Goal: Information Seeking & Learning: Learn about a topic

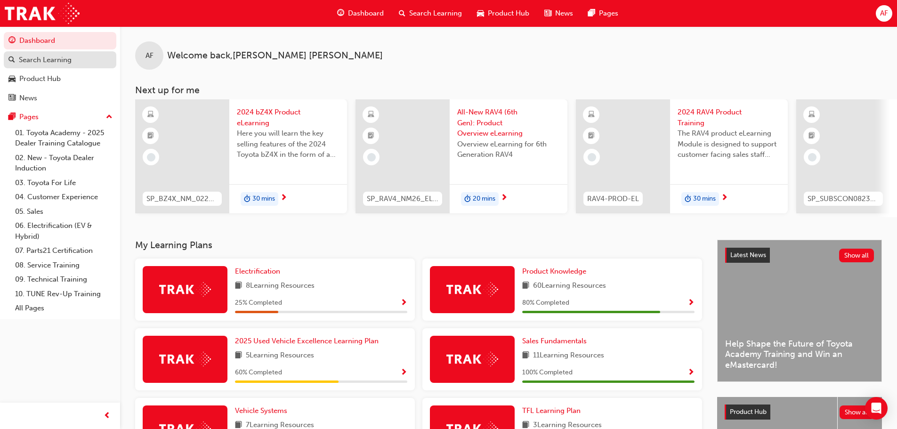
click at [65, 60] on div "Search Learning" at bounding box center [45, 60] width 53 height 11
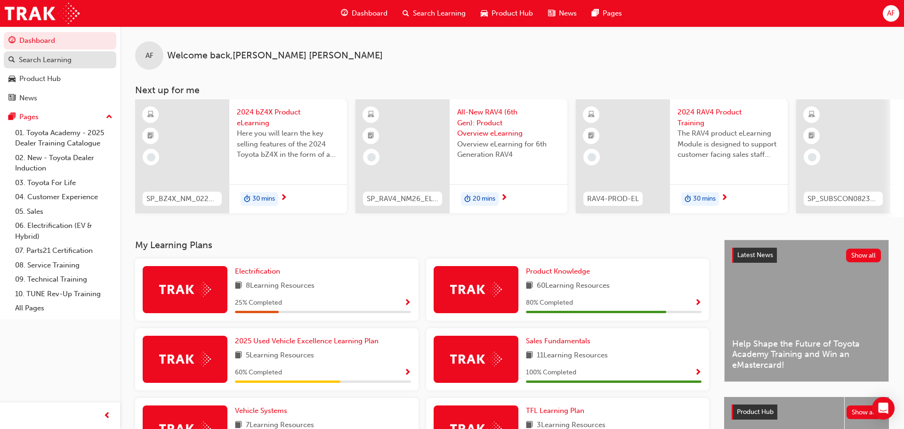
click at [65, 60] on link "Search Learning" at bounding box center [60, 59] width 113 height 17
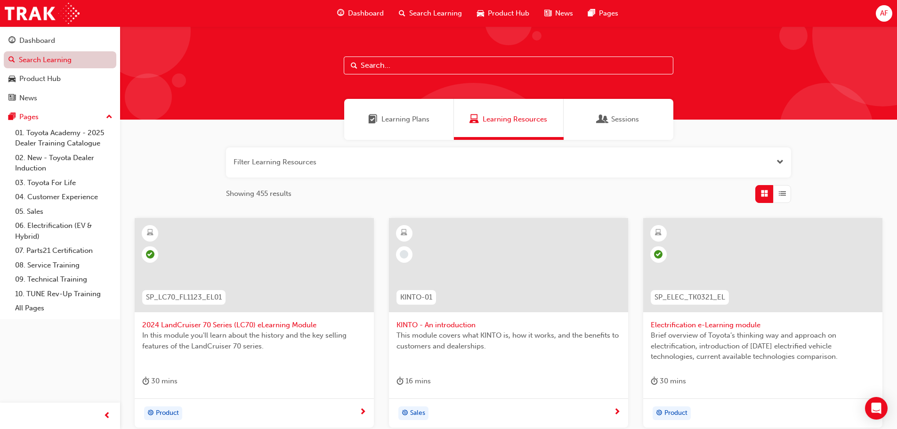
click at [64, 57] on link "Search Learning" at bounding box center [60, 59] width 113 height 17
click at [40, 80] on div "Product Hub" at bounding box center [39, 78] width 41 height 11
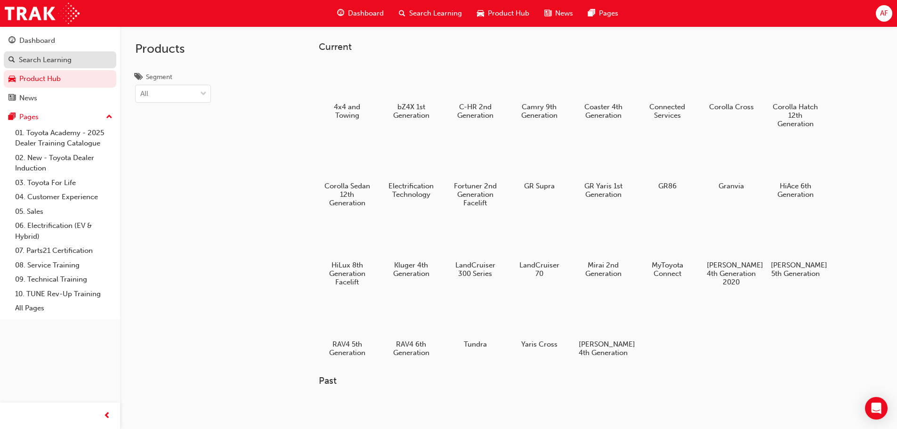
click at [41, 55] on div "Search Learning" at bounding box center [45, 60] width 53 height 11
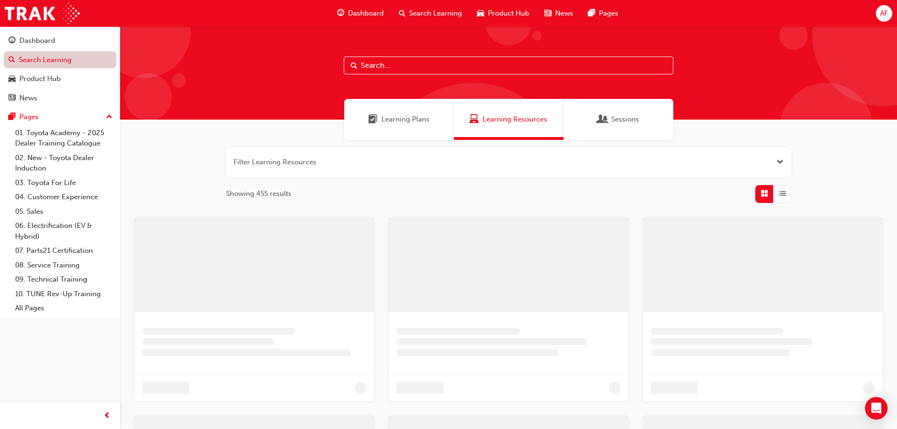
click at [41, 55] on link "Search Learning" at bounding box center [60, 59] width 113 height 17
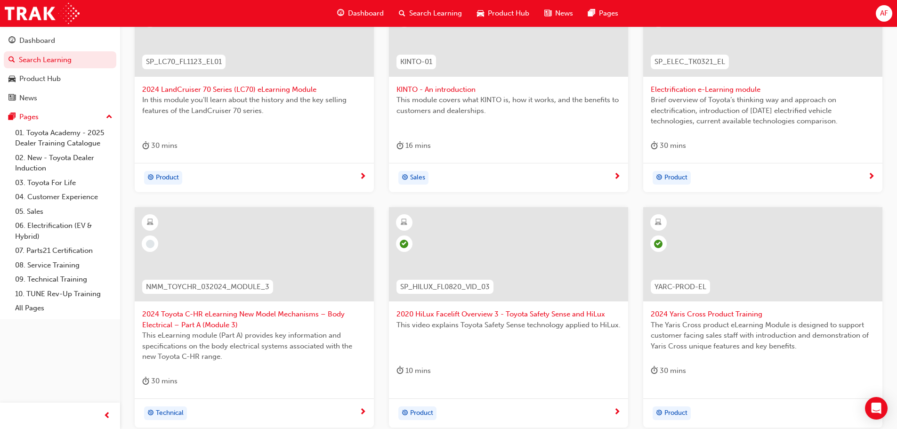
scroll to position [283, 0]
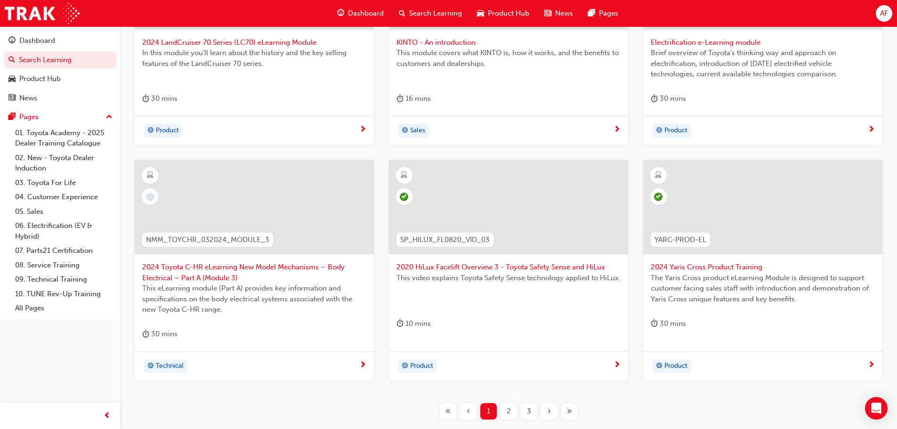
click at [540, 267] on span "2020 HiLux Facelift Overview 3 - Toyota Safety Sense and HiLux" at bounding box center [509, 267] width 224 height 11
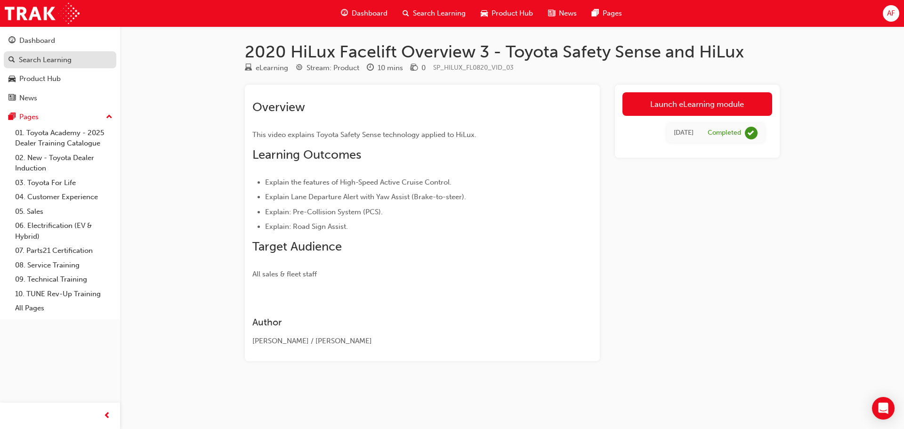
click at [38, 61] on div "Search Learning" at bounding box center [45, 60] width 53 height 11
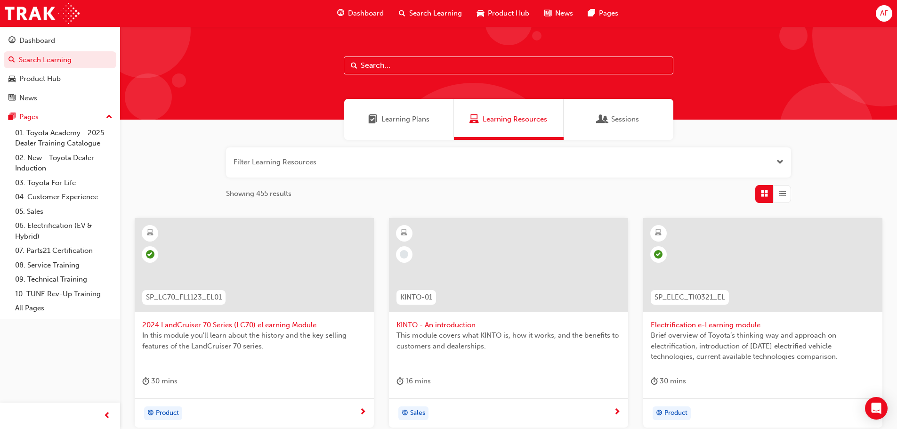
click at [613, 116] on span "Sessions" at bounding box center [625, 119] width 28 height 11
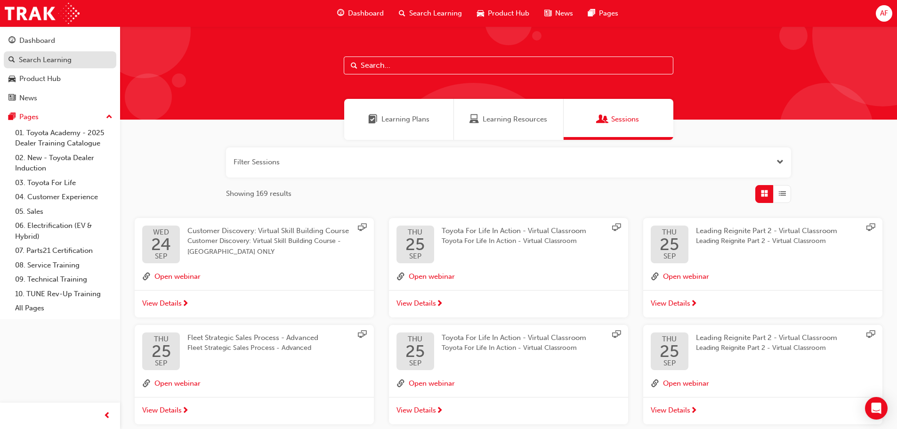
click at [47, 60] on div "Search Learning" at bounding box center [45, 60] width 53 height 11
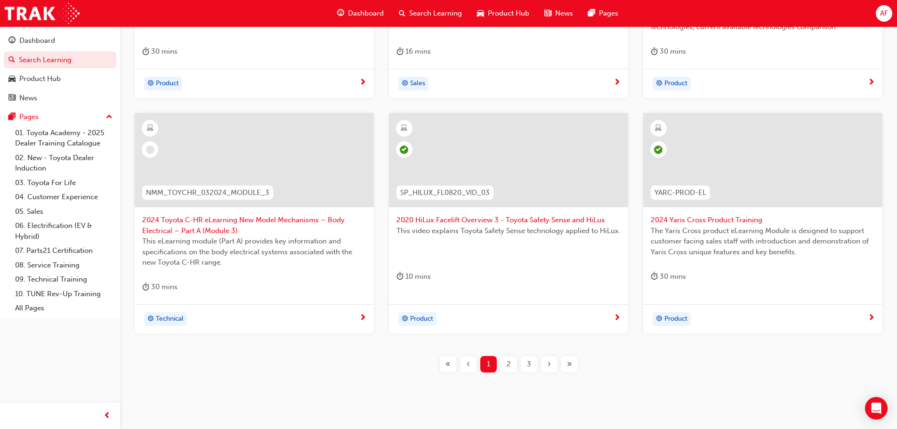
scroll to position [349, 0]
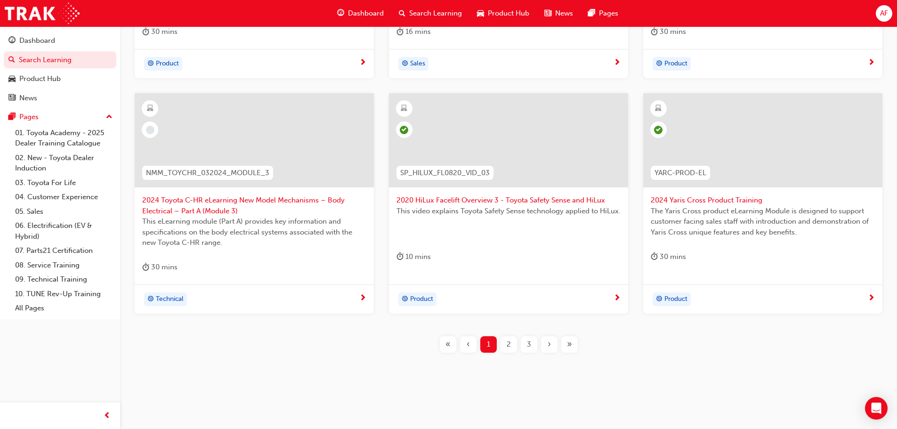
click at [510, 343] on span "2" at bounding box center [509, 344] width 4 height 11
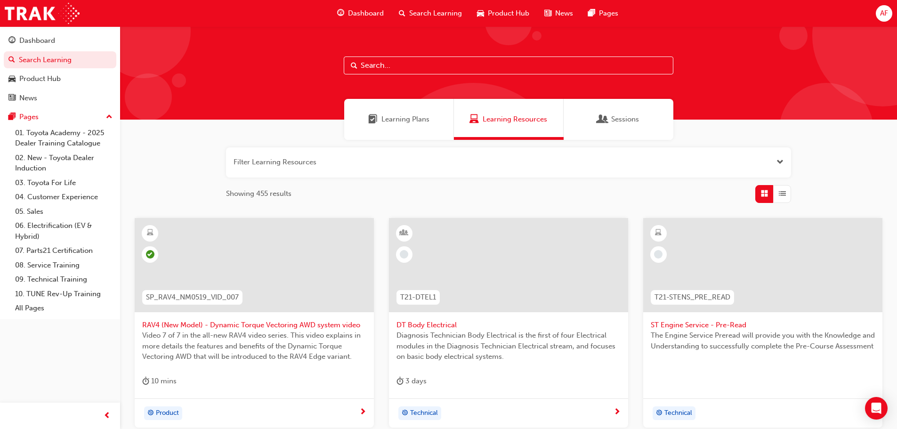
click at [442, 10] on span "Search Learning" at bounding box center [435, 13] width 53 height 11
click at [441, 11] on span "Search Learning" at bounding box center [435, 13] width 53 height 11
click at [368, 14] on span "Dashboard" at bounding box center [366, 13] width 36 height 11
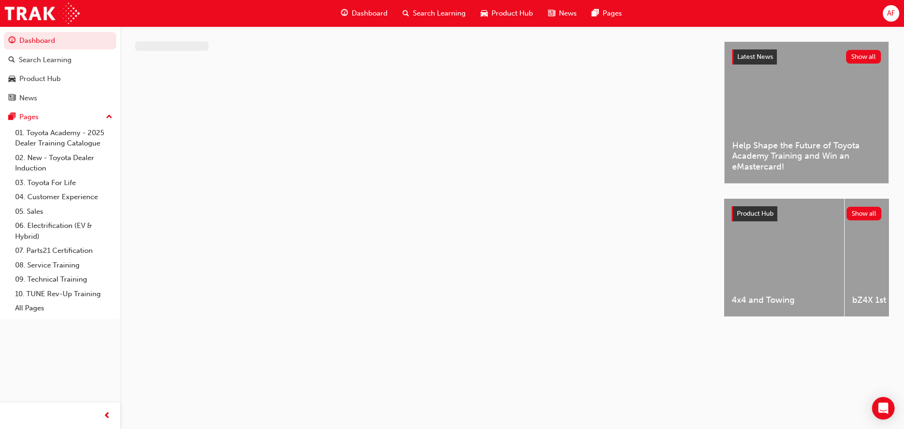
click at [368, 14] on span "Dashboard" at bounding box center [370, 13] width 36 height 11
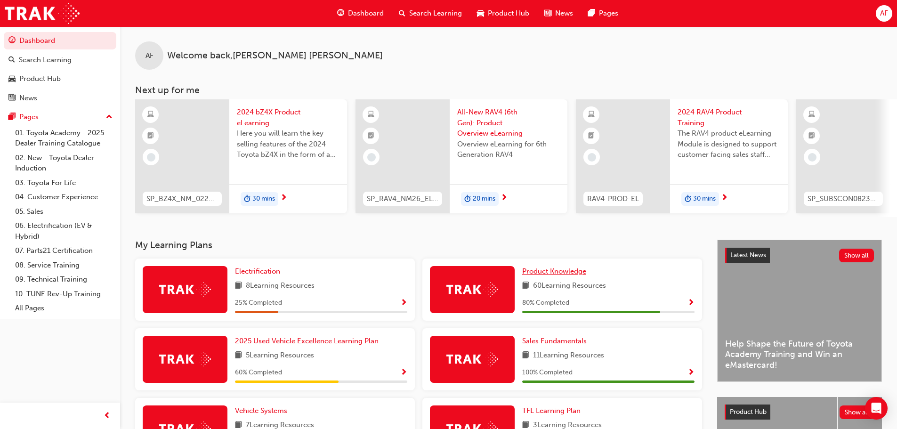
click at [559, 276] on span "Product Knowledge" at bounding box center [554, 271] width 64 height 8
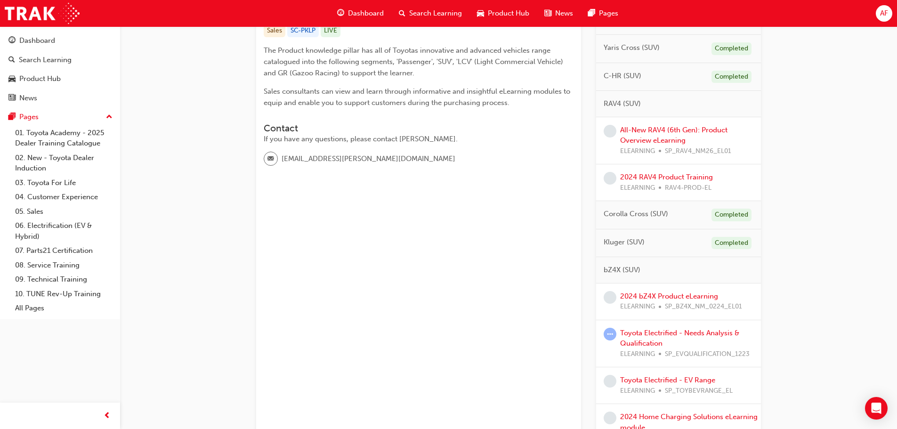
scroll to position [188, 0]
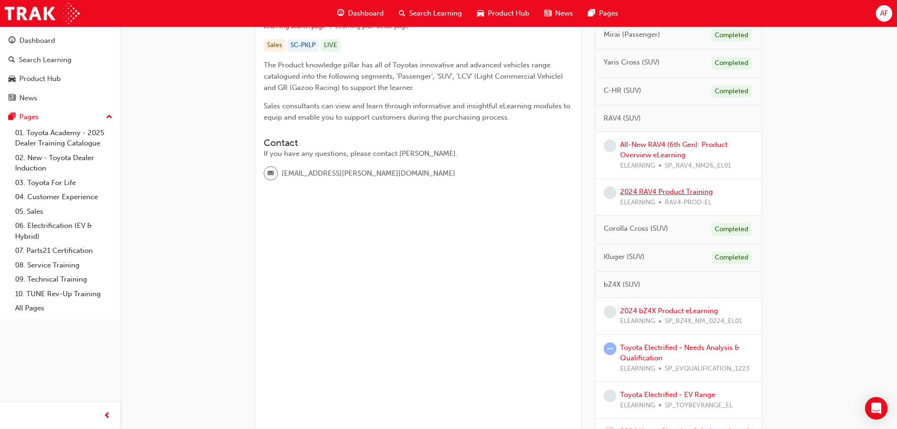
click at [682, 188] on link "2024 RAV4 Product Training" at bounding box center [666, 191] width 93 height 8
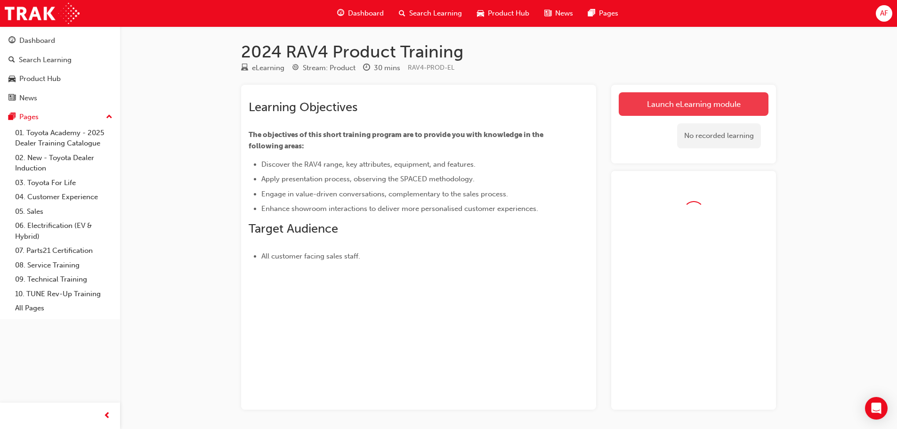
click at [698, 103] on link "Launch eLearning module" at bounding box center [694, 104] width 150 height 24
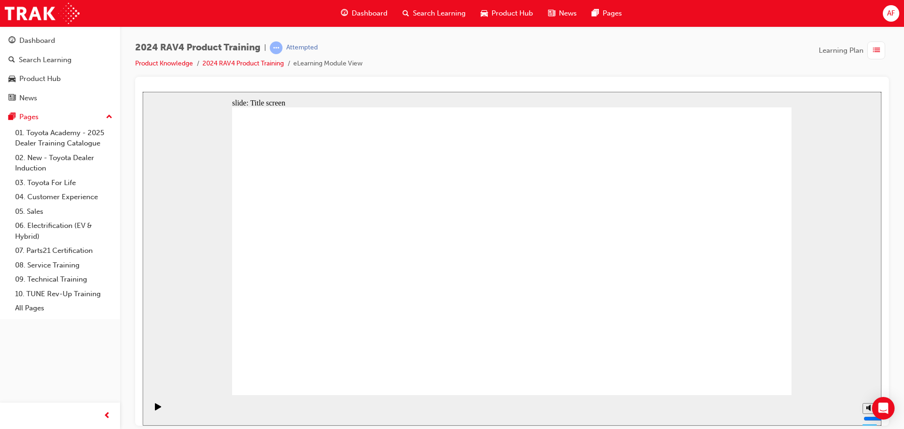
drag, startPoint x: 869, startPoint y: 374, endPoint x: 869, endPoint y: 382, distance: 7.5
click at [869, 382] on input "volume" at bounding box center [894, 383] width 61 height 8
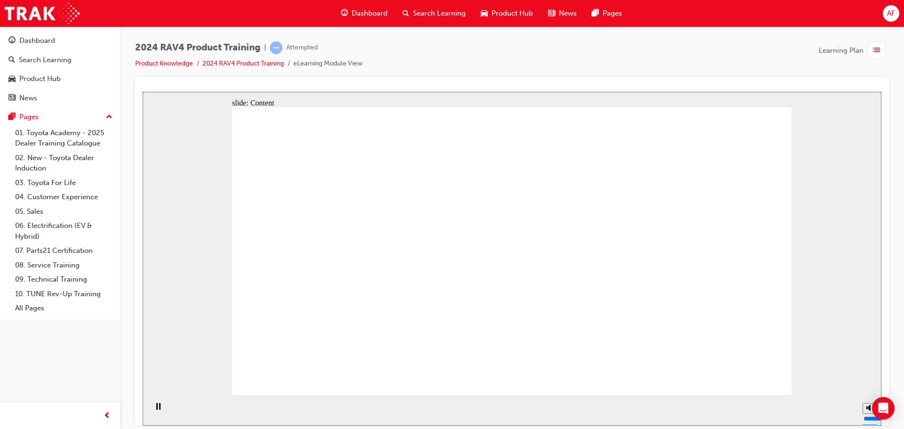
drag, startPoint x: 871, startPoint y: 387, endPoint x: 871, endPoint y: 392, distance: 5.2
click at [871, 392] on div "slide: Content arrow_red.png BACK NEXT BACK NEXT Back to top Playback Speed 2 1…" at bounding box center [512, 258] width 739 height 334
click at [867, 397] on div "slide: Content arrow_red.png BACK NEXT BACK NEXT Back to top Playback Speed 2 1…" at bounding box center [512, 258] width 739 height 334
type input "2"
click at [870, 387] on input "volume" at bounding box center [894, 383] width 61 height 8
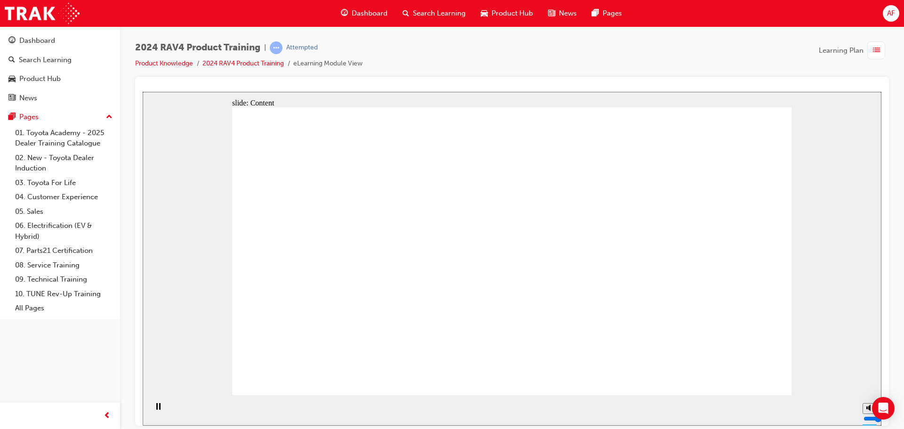
drag, startPoint x: 508, startPoint y: 333, endPoint x: 517, endPoint y: 378, distance: 45.3
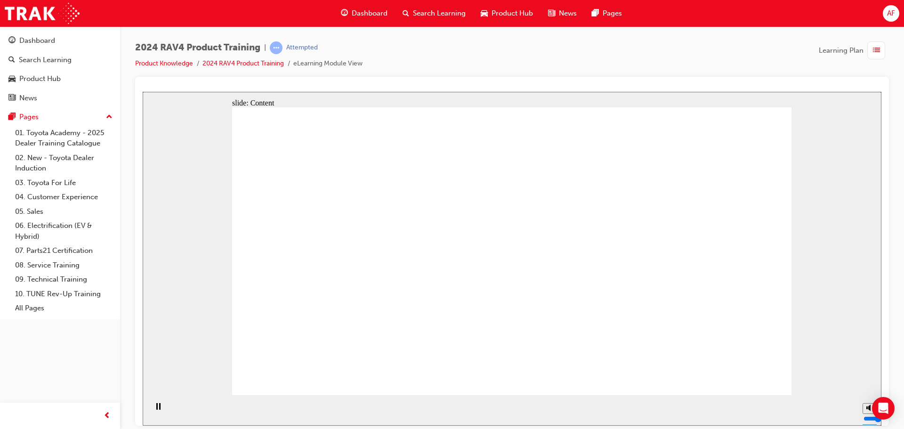
drag, startPoint x: 455, startPoint y: 235, endPoint x: 455, endPoint y: 225, distance: 9.4
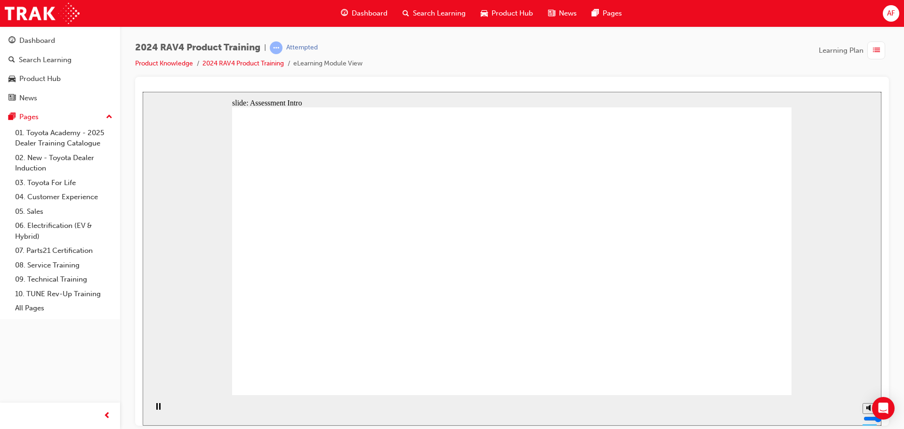
radio input "true"
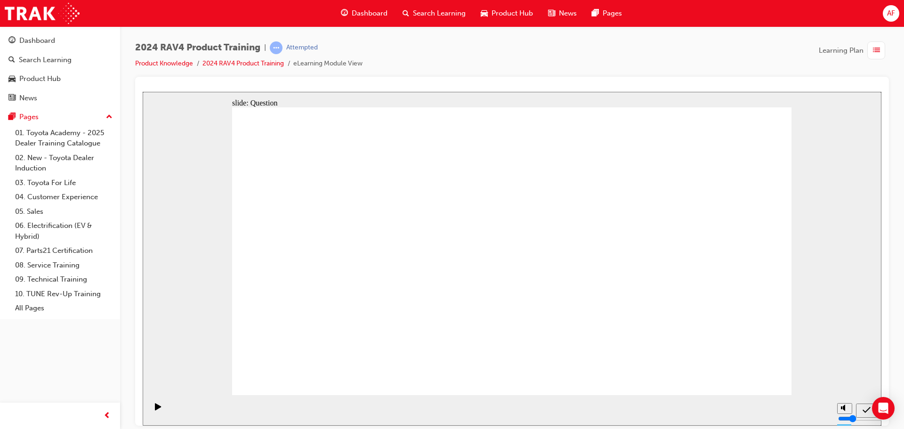
drag, startPoint x: 740, startPoint y: 366, endPoint x: 741, endPoint y: 373, distance: 6.6
radio input "true"
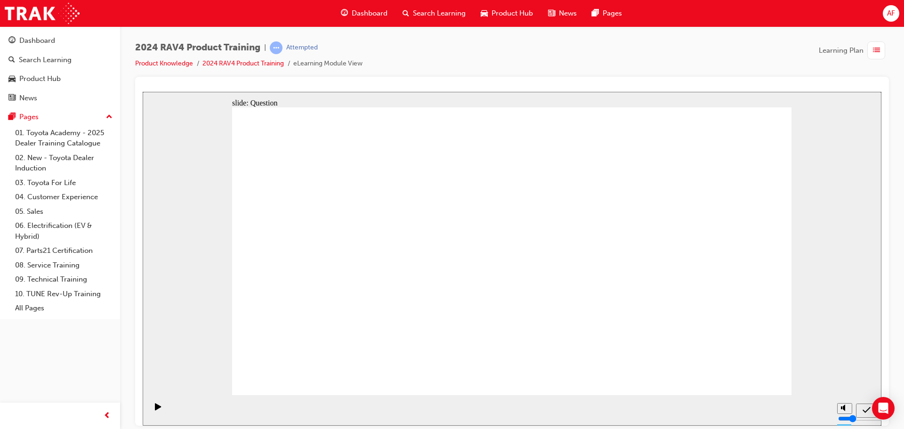
radio input "true"
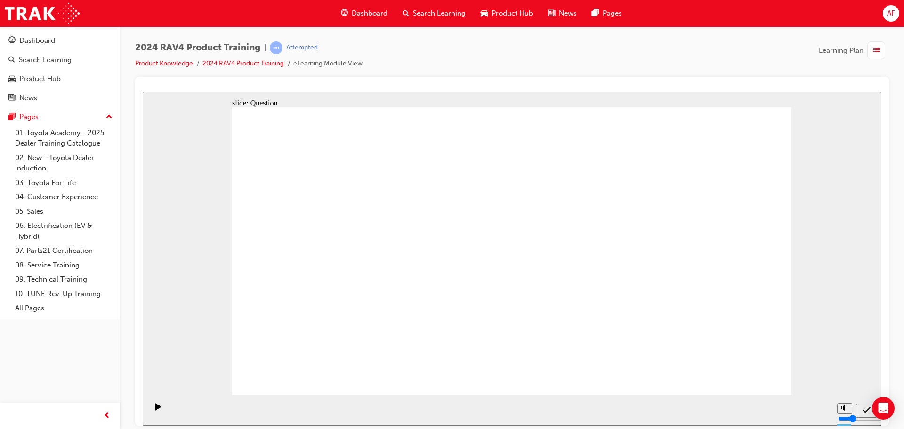
drag, startPoint x: 659, startPoint y: 340, endPoint x: 599, endPoint y: 297, distance: 74.4
drag, startPoint x: 422, startPoint y: 225, endPoint x: 625, endPoint y: 313, distance: 220.8
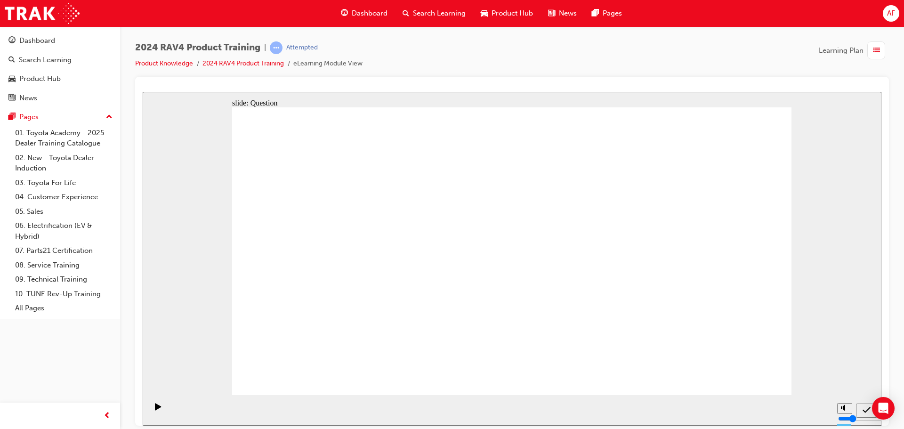
drag, startPoint x: 347, startPoint y: 229, endPoint x: 560, endPoint y: 319, distance: 232.0
drag, startPoint x: 667, startPoint y: 223, endPoint x: 438, endPoint y: 316, distance: 247.4
drag, startPoint x: 564, startPoint y: 309, endPoint x: 451, endPoint y: 224, distance: 141.6
drag, startPoint x: 437, startPoint y: 237, endPoint x: 553, endPoint y: 321, distance: 144.1
drag, startPoint x: 533, startPoint y: 242, endPoint x: 342, endPoint y: 331, distance: 210.9
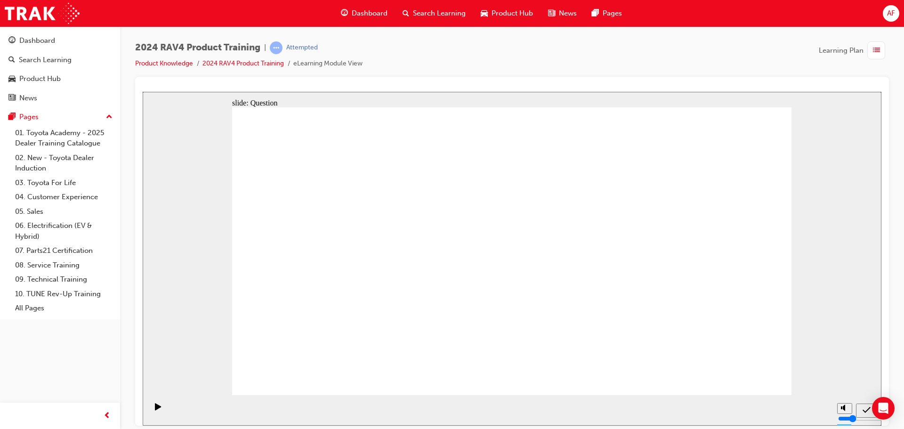
drag, startPoint x: 753, startPoint y: 369, endPoint x: 748, endPoint y: 375, distance: 7.7
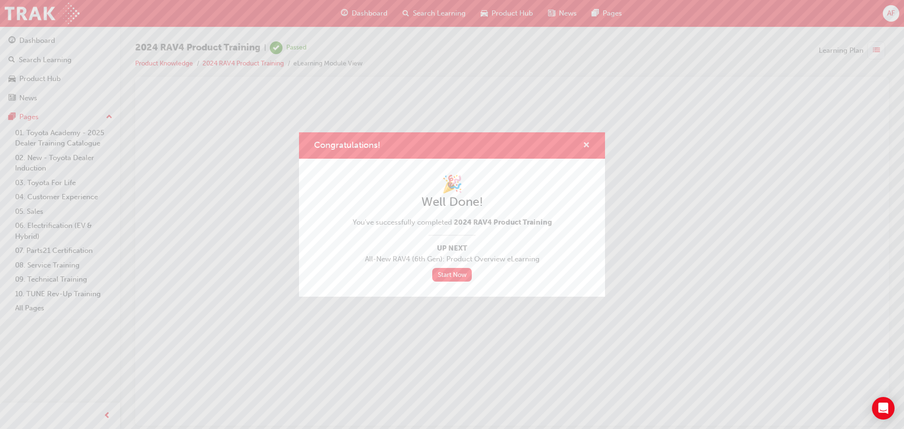
click at [586, 143] on span "cross-icon" at bounding box center [586, 146] width 7 height 8
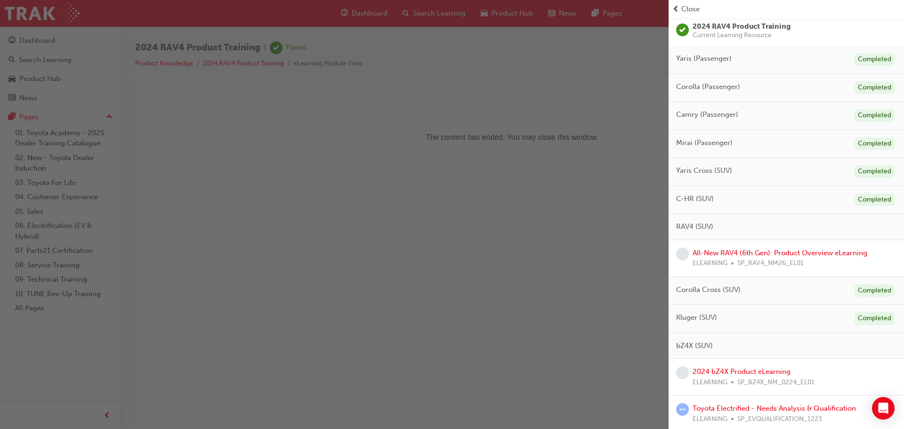
scroll to position [94, 0]
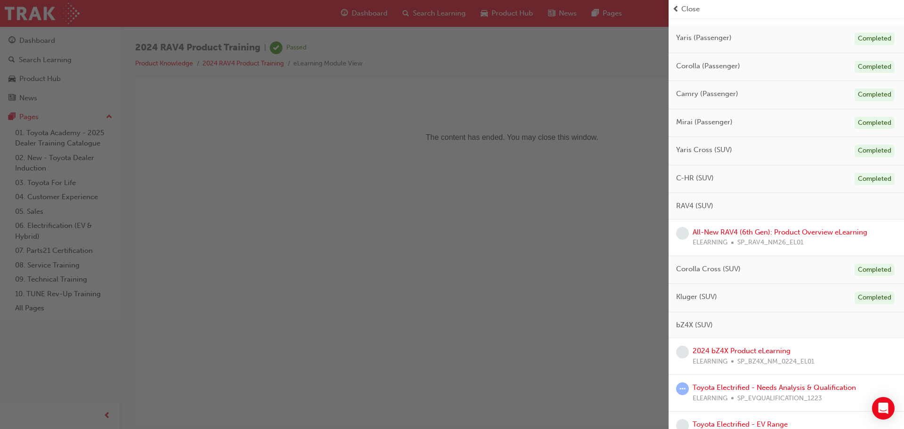
drag, startPoint x: 793, startPoint y: 159, endPoint x: 788, endPoint y: 143, distance: 16.4
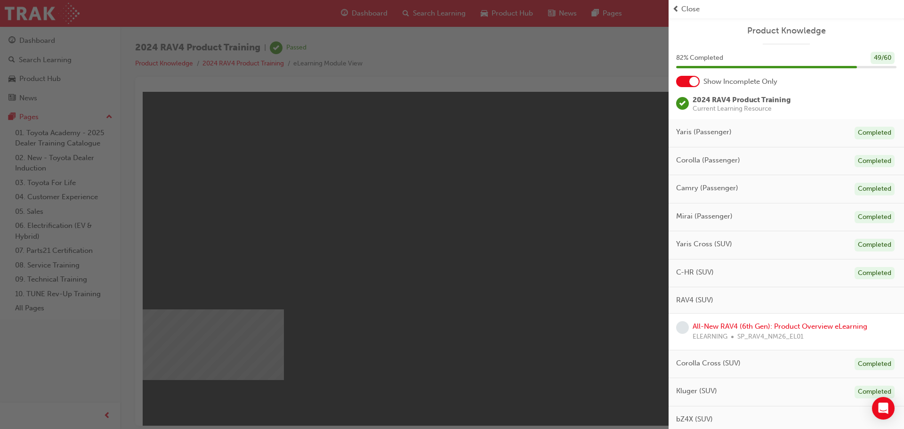
scroll to position [0, 0]
